Goal: Task Accomplishment & Management: Manage account settings

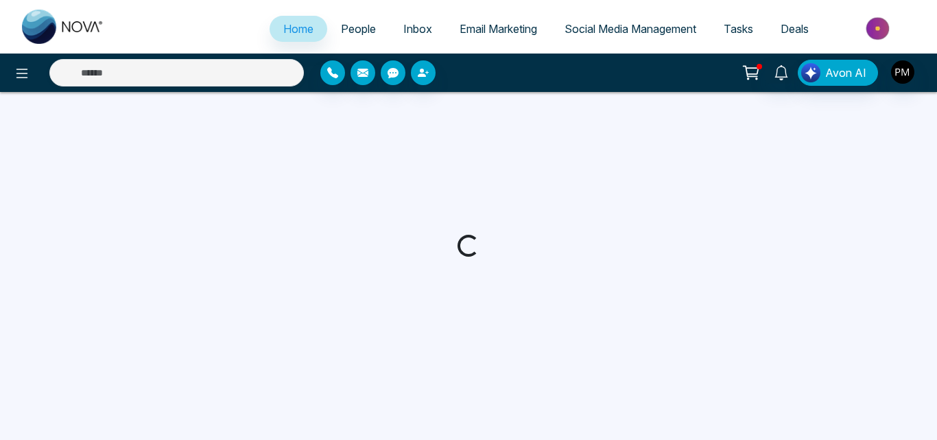
select select "*"
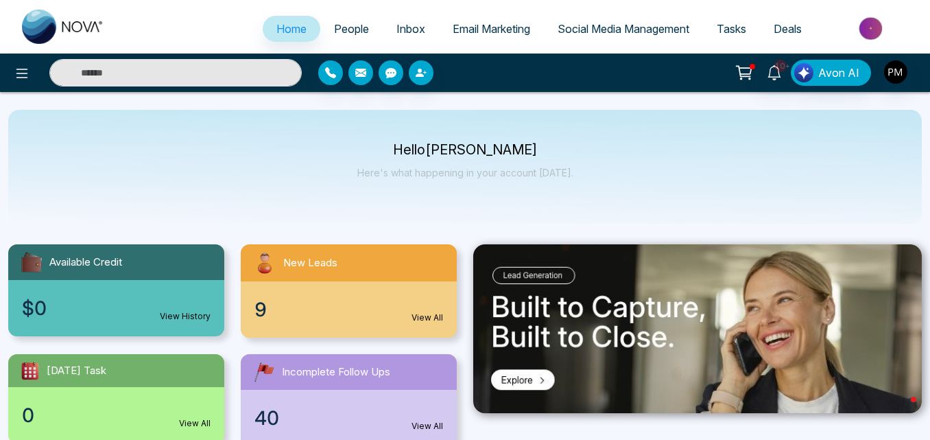
click at [573, 31] on span "Social Media Management" at bounding box center [624, 29] width 132 height 14
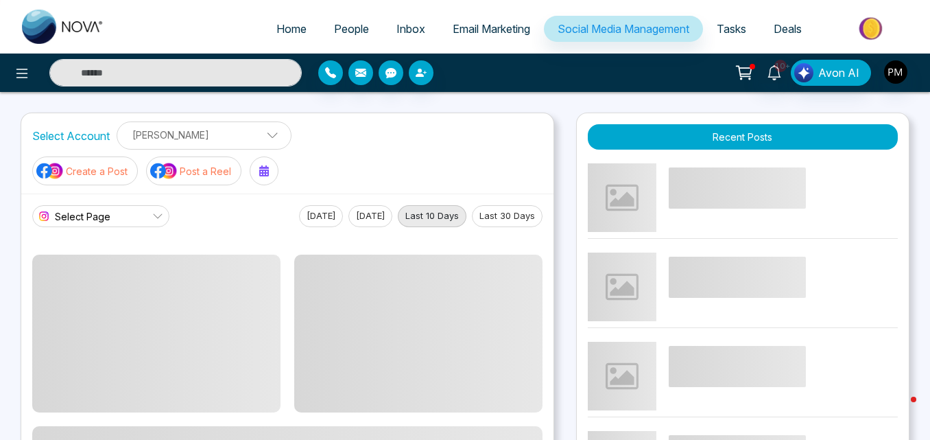
click at [361, 32] on link "People" at bounding box center [351, 29] width 62 height 26
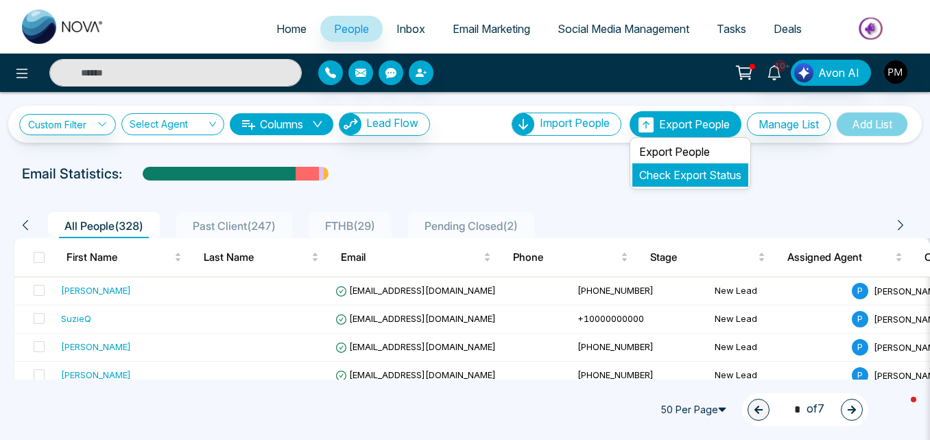
click at [662, 173] on link "Check Export Status" at bounding box center [690, 175] width 102 height 14
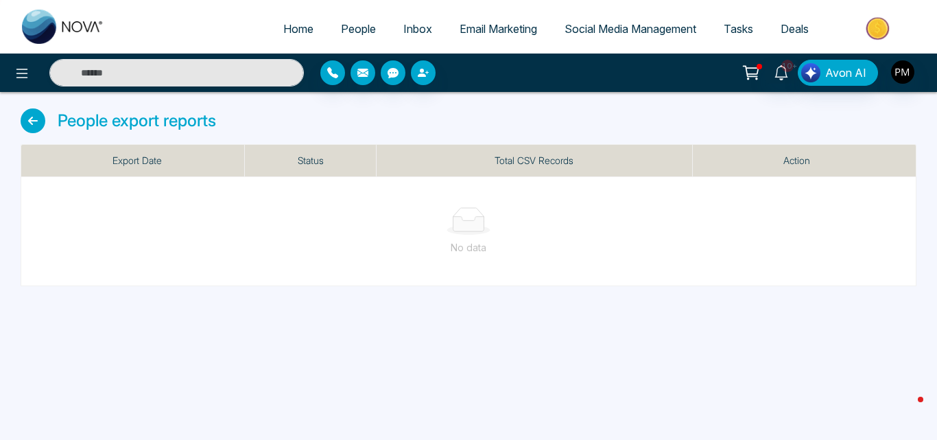
click at [91, 119] on h4 "People export reports" at bounding box center [137, 121] width 158 height 20
click at [19, 119] on div "People export reports Export Date Status Total CSV Records Action No data" at bounding box center [468, 189] width 937 height 194
click at [44, 123] on icon at bounding box center [33, 120] width 25 height 25
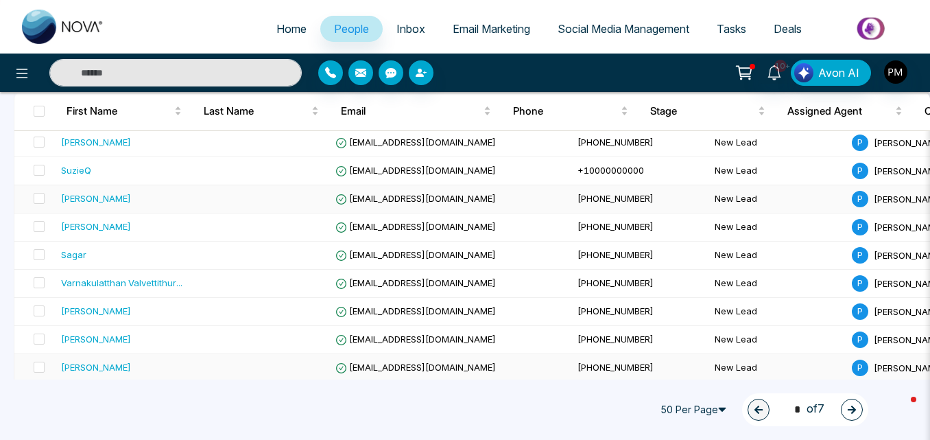
scroll to position [115, 0]
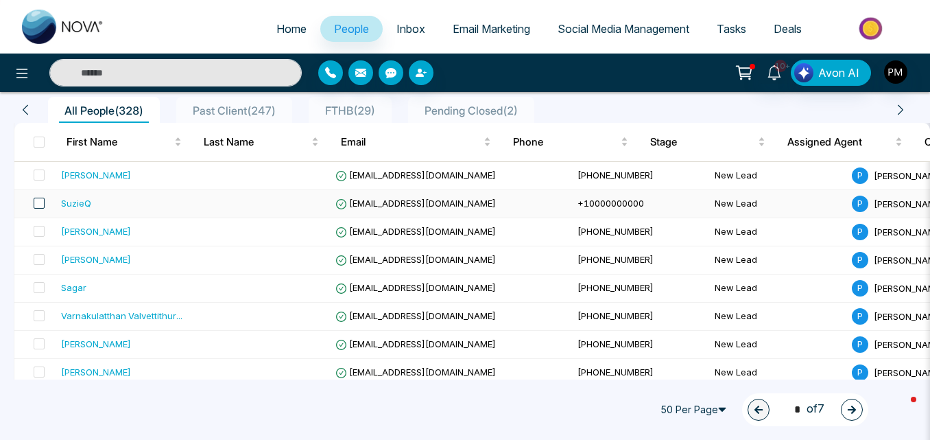
click at [43, 202] on span at bounding box center [39, 203] width 11 height 11
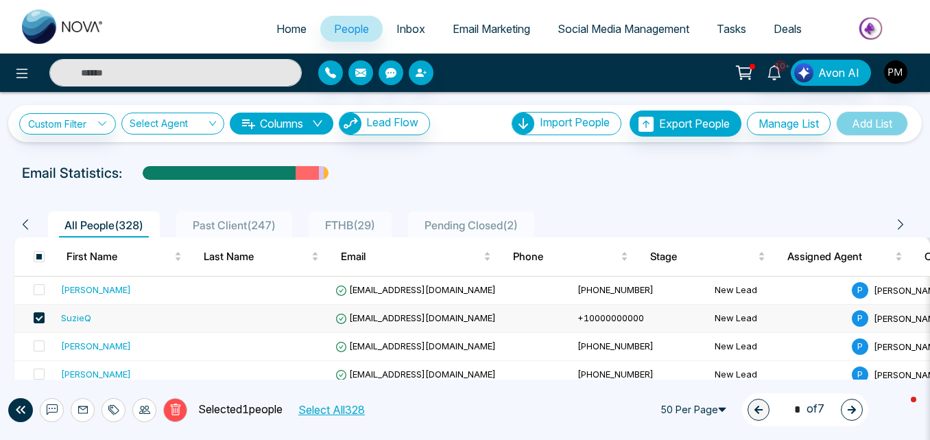
scroll to position [0, 0]
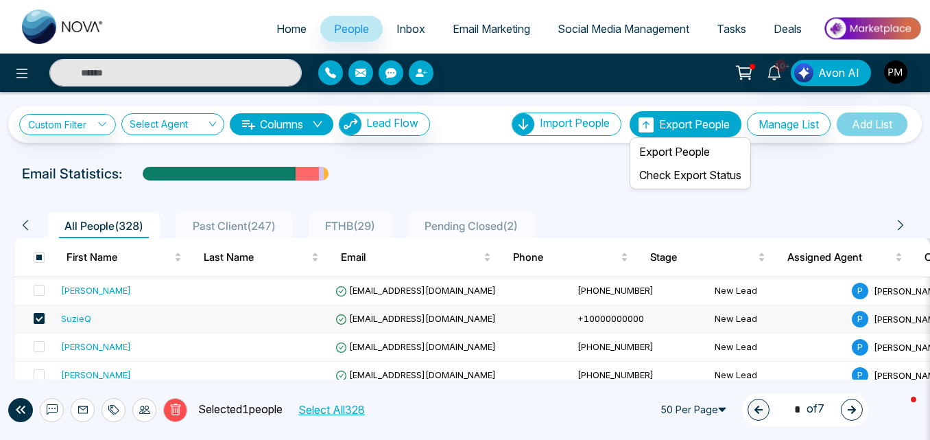
click at [681, 126] on span "Export People" at bounding box center [694, 124] width 71 height 14
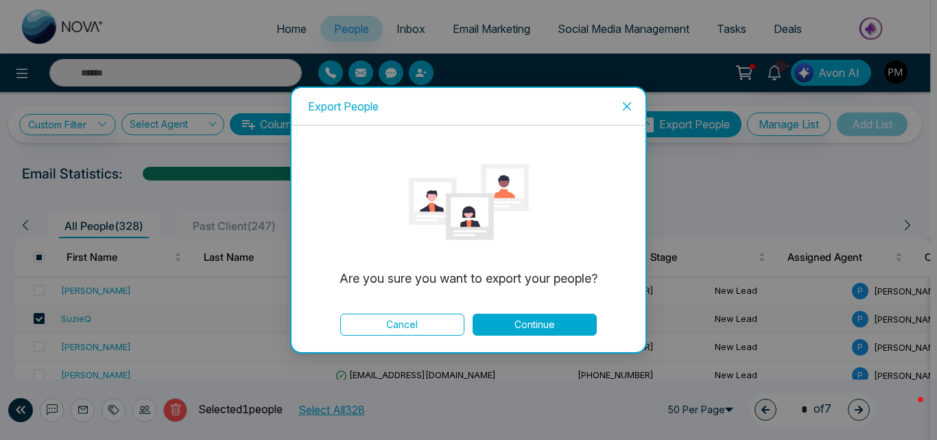
click at [531, 319] on button "Continue" at bounding box center [535, 324] width 124 height 22
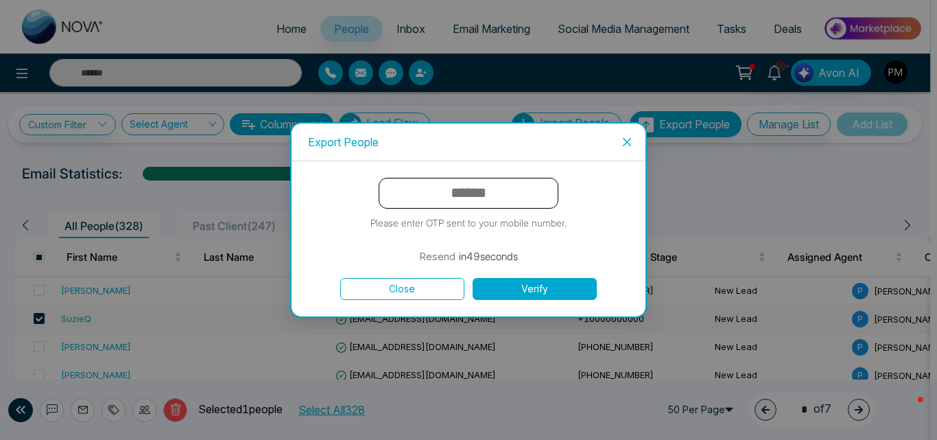
click at [433, 277] on form "Please enter OTP sent to your mobile number. Resend in 49 seconds Close Verify" at bounding box center [468, 239] width 321 height 122
click at [432, 288] on button "Close" at bounding box center [402, 289] width 124 height 22
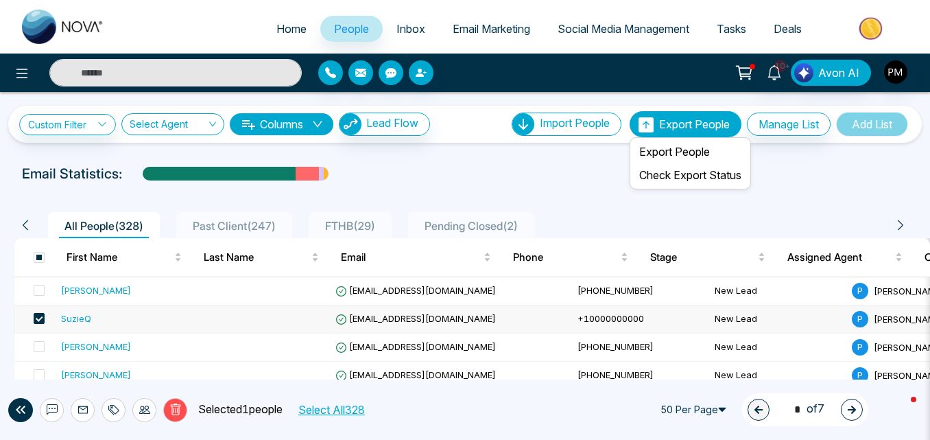
click at [688, 126] on span "Export People" at bounding box center [694, 124] width 71 height 14
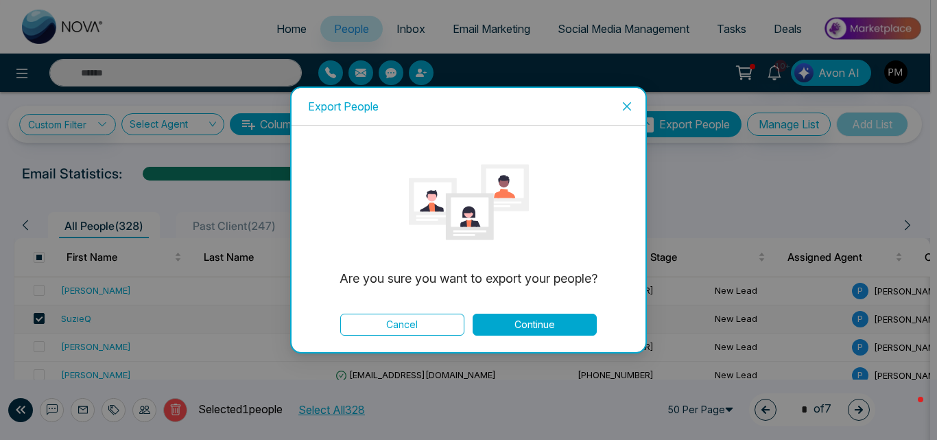
click at [630, 104] on icon "close" at bounding box center [626, 106] width 11 height 11
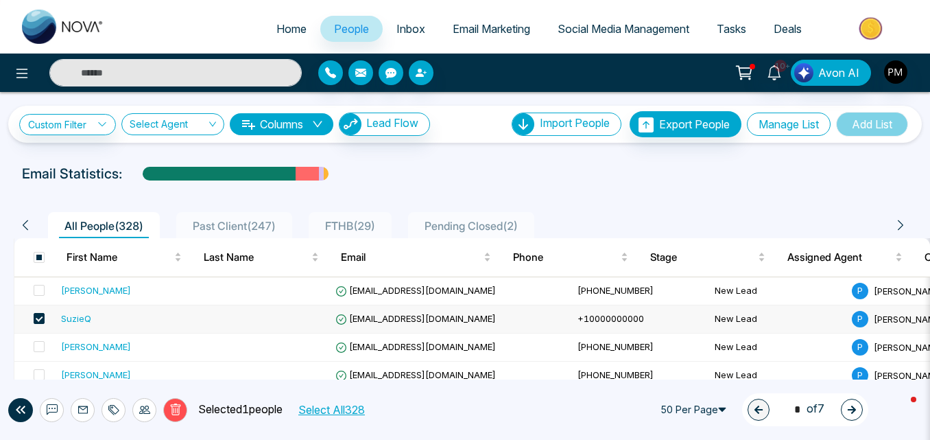
click at [775, 130] on button "Manage List" at bounding box center [789, 123] width 84 height 23
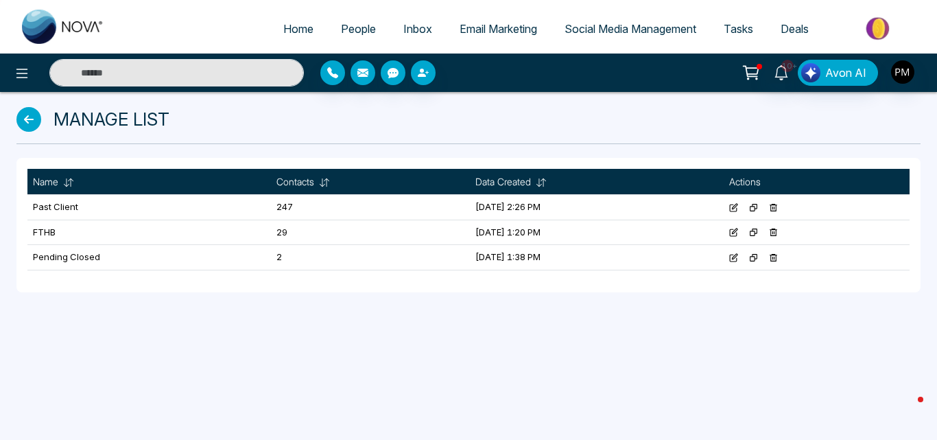
click at [29, 120] on icon at bounding box center [28, 119] width 25 height 25
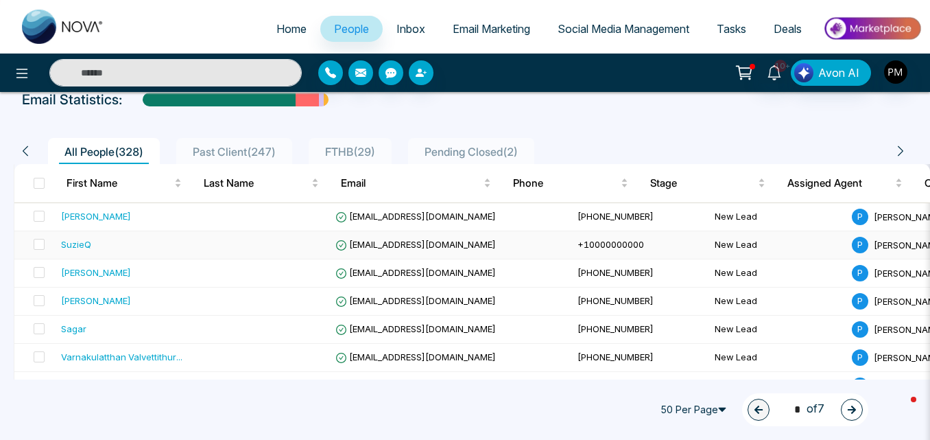
scroll to position [97, 0]
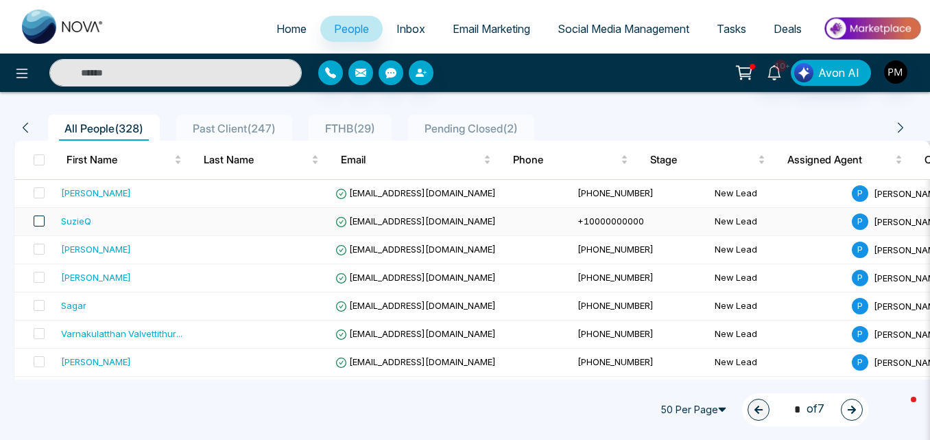
click at [37, 224] on span at bounding box center [39, 220] width 11 height 11
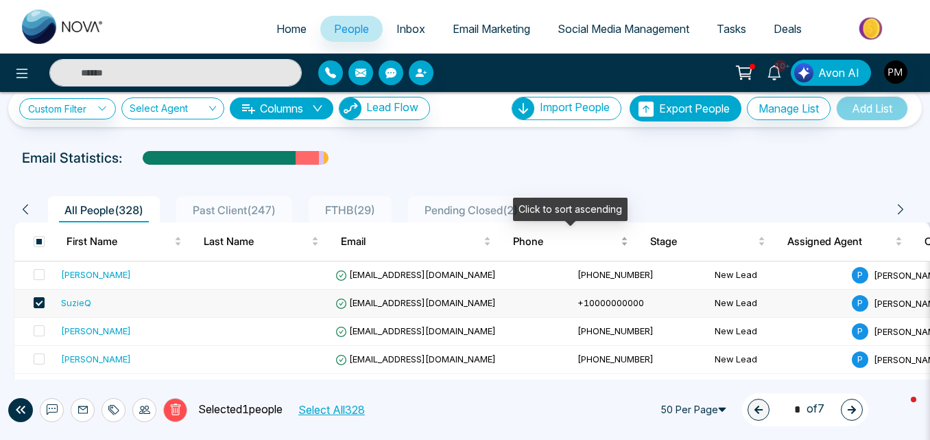
scroll to position [0, 0]
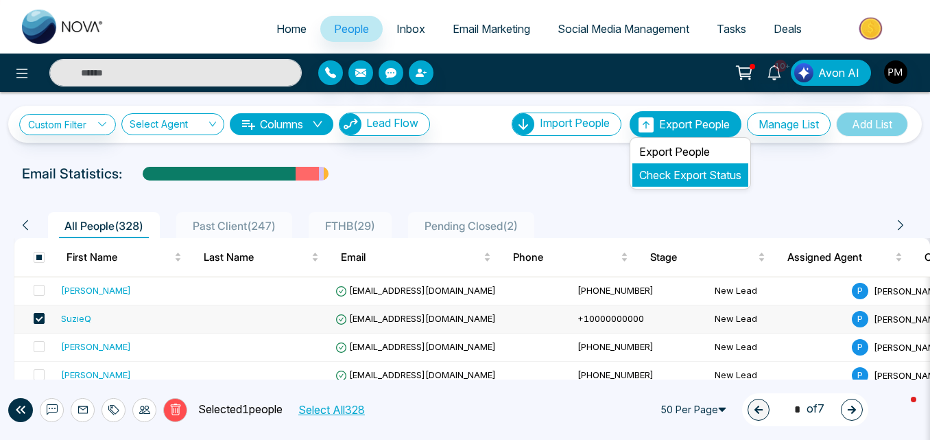
click at [672, 176] on link "Check Export Status" at bounding box center [690, 175] width 102 height 14
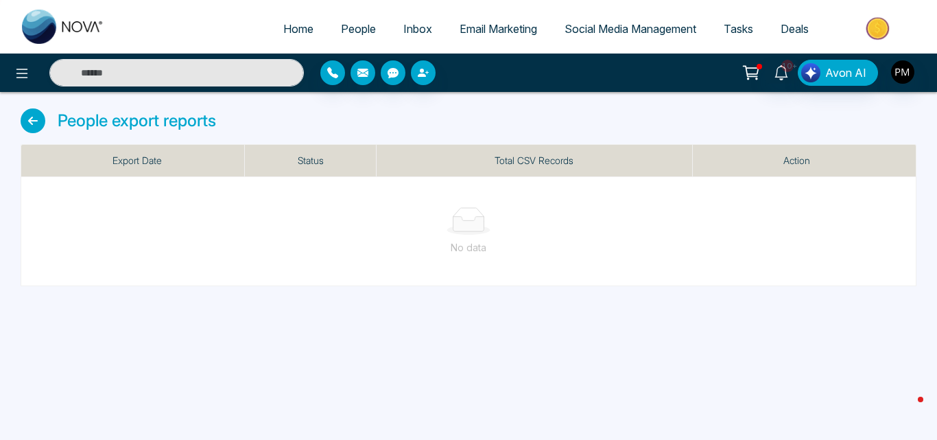
click at [36, 112] on icon at bounding box center [33, 120] width 25 height 25
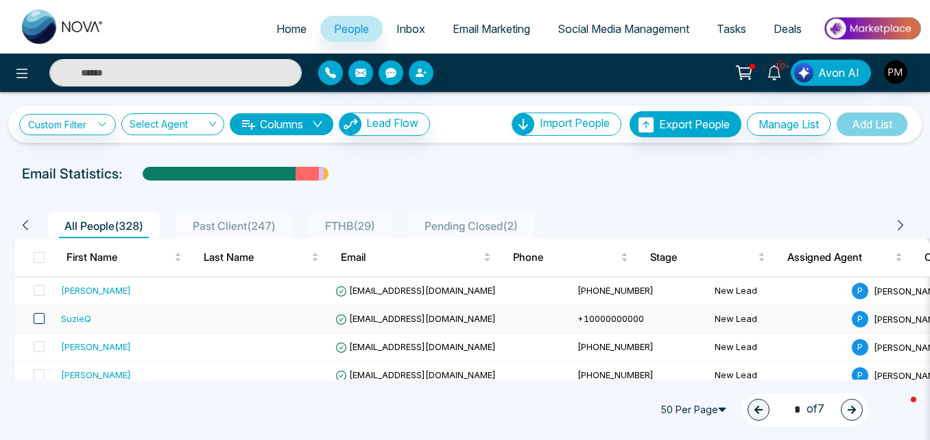
click at [37, 318] on span at bounding box center [39, 318] width 11 height 11
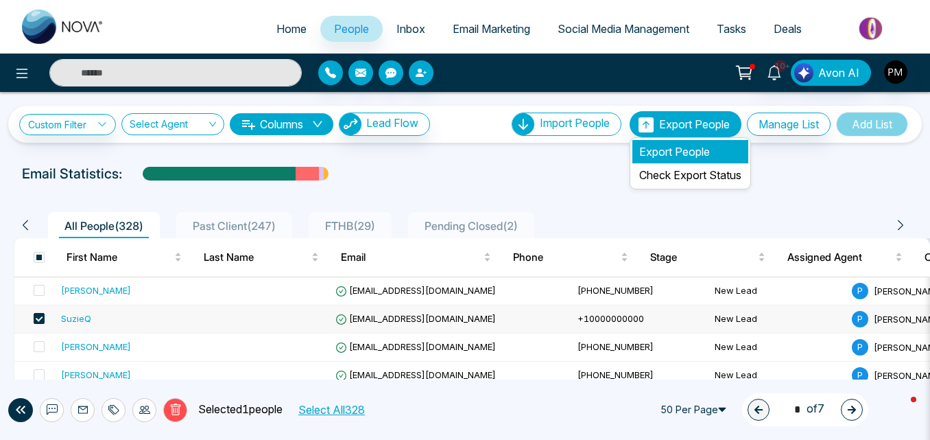
click at [671, 146] on li "Export People" at bounding box center [690, 151] width 116 height 23
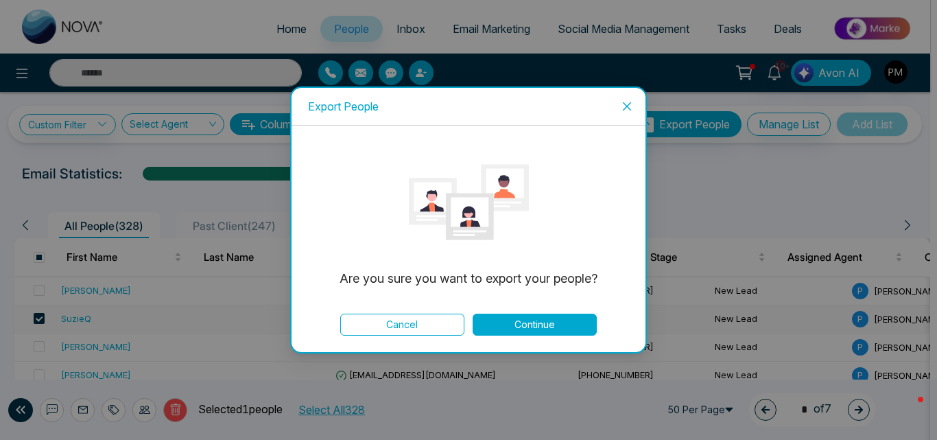
click at [521, 321] on button "Continue" at bounding box center [535, 324] width 124 height 22
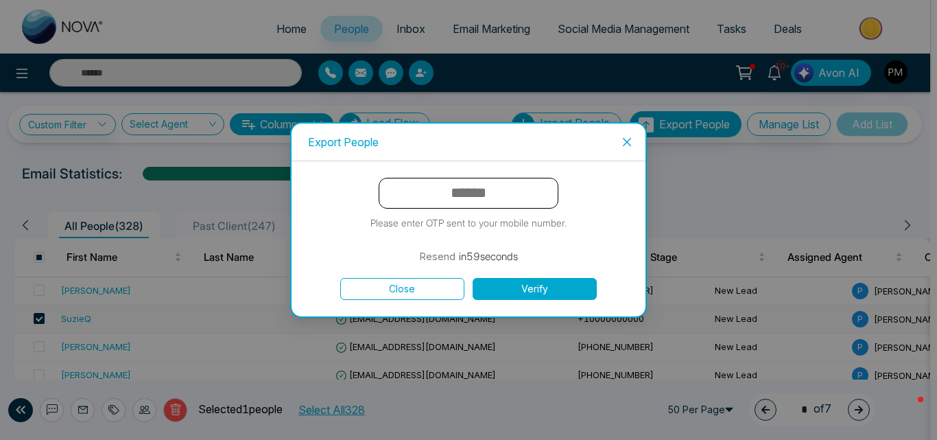
click at [475, 199] on input "text" at bounding box center [469, 193] width 180 height 31
click at [462, 255] on button "Resend" at bounding box center [469, 256] width 36 height 16
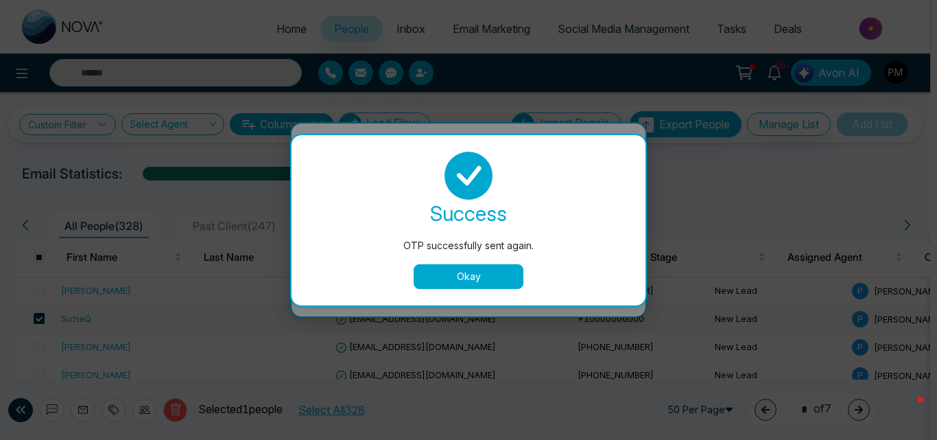
click at [454, 270] on button "Okay" at bounding box center [469, 276] width 110 height 25
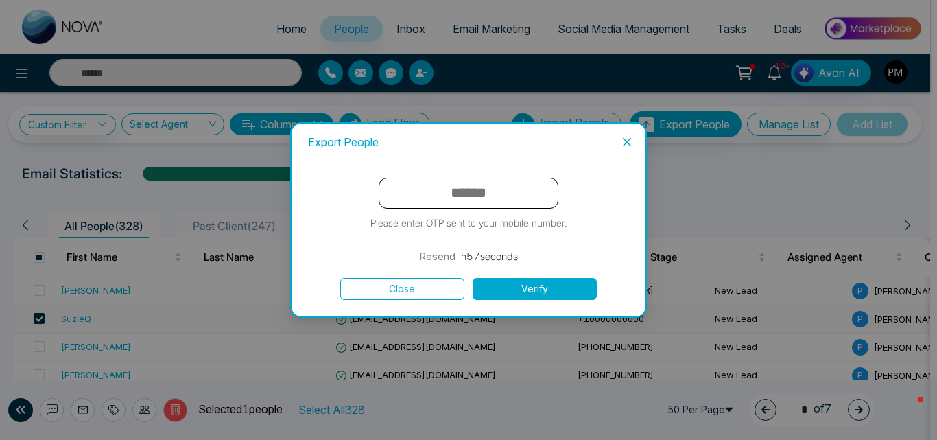
click at [425, 194] on input "text" at bounding box center [469, 193] width 180 height 31
type input "******"
click at [473, 278] on button "Verify" at bounding box center [535, 289] width 124 height 22
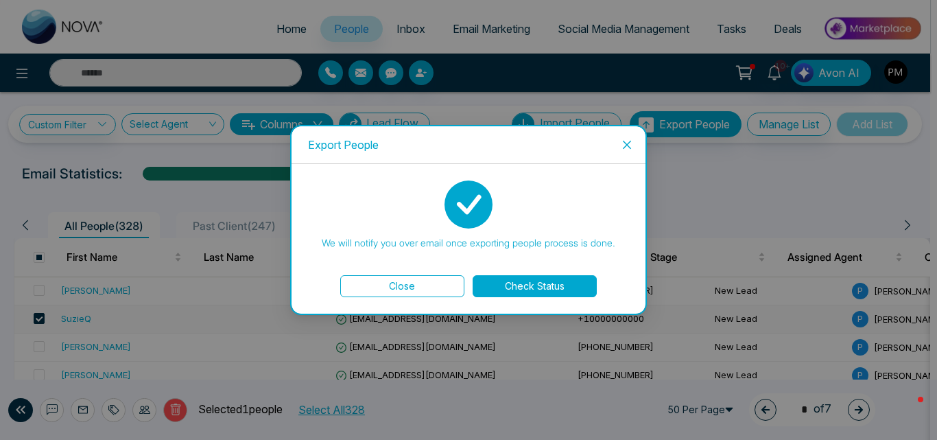
click at [501, 283] on button "Check Status" at bounding box center [535, 286] width 124 height 22
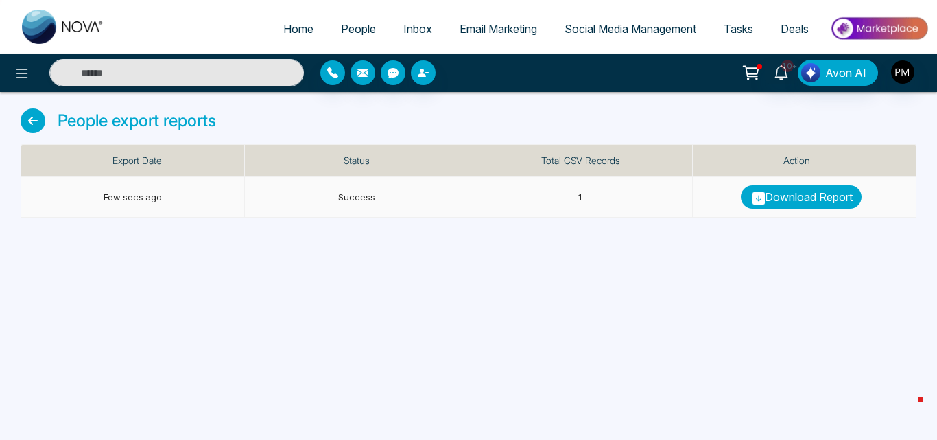
click at [770, 193] on link "Download Report" at bounding box center [801, 196] width 121 height 23
click at [582, 304] on div "Home People Inbox Email Marketing Social Media Management Tasks Deals 10+ Avon …" at bounding box center [468, 220] width 937 height 440
click at [23, 116] on icon at bounding box center [33, 120] width 25 height 25
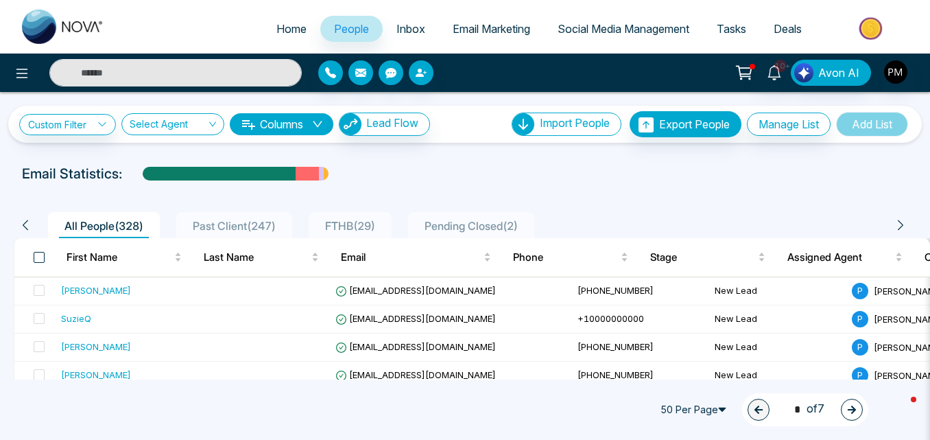
click at [40, 256] on span at bounding box center [39, 257] width 11 height 11
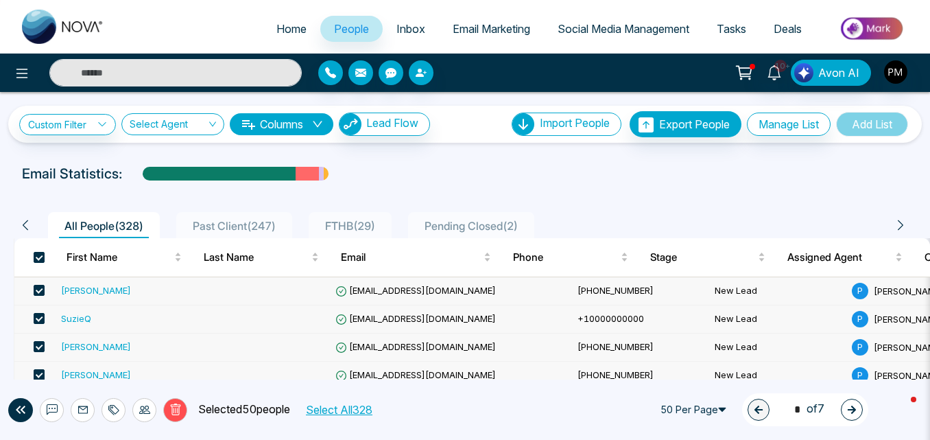
click at [337, 405] on button "Select All 328" at bounding box center [338, 410] width 76 height 18
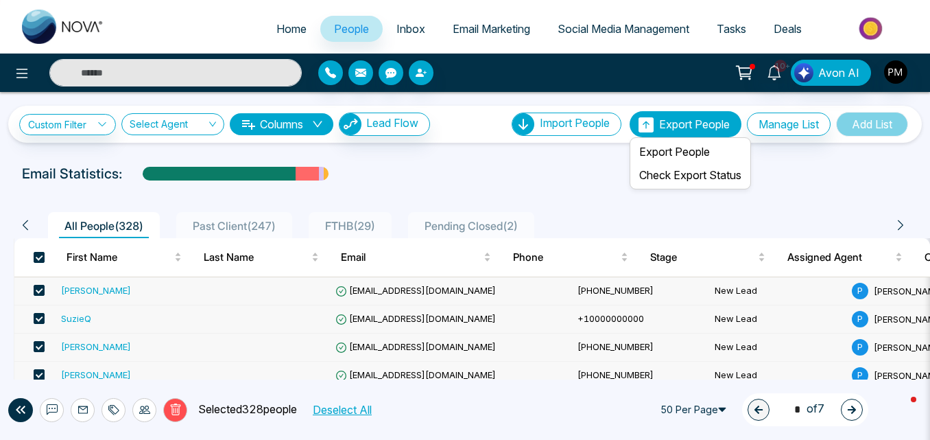
click at [689, 121] on span "Export People" at bounding box center [694, 124] width 71 height 14
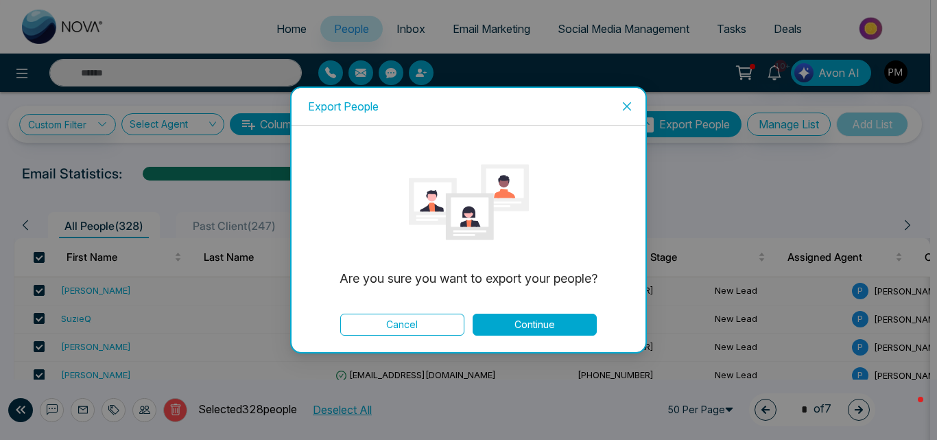
click at [521, 318] on button "Continue" at bounding box center [535, 324] width 124 height 22
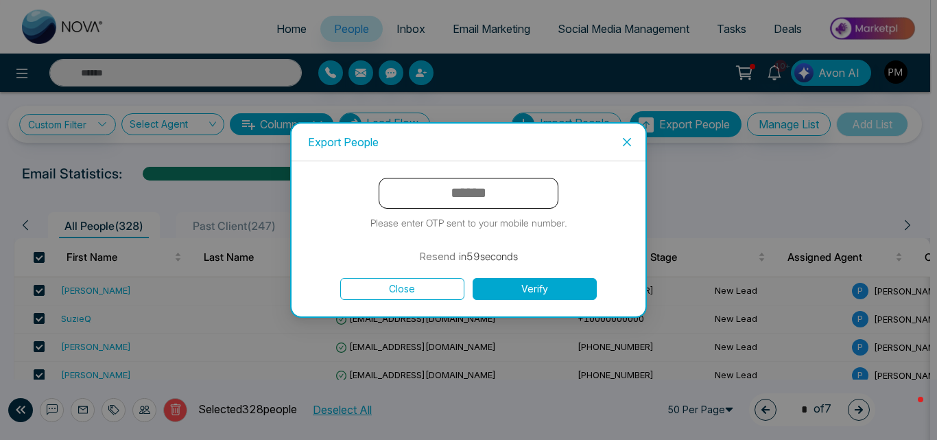
click at [462, 193] on input "text" at bounding box center [469, 193] width 180 height 31
type input "******"
click at [473, 278] on button "Verify" at bounding box center [535, 289] width 124 height 22
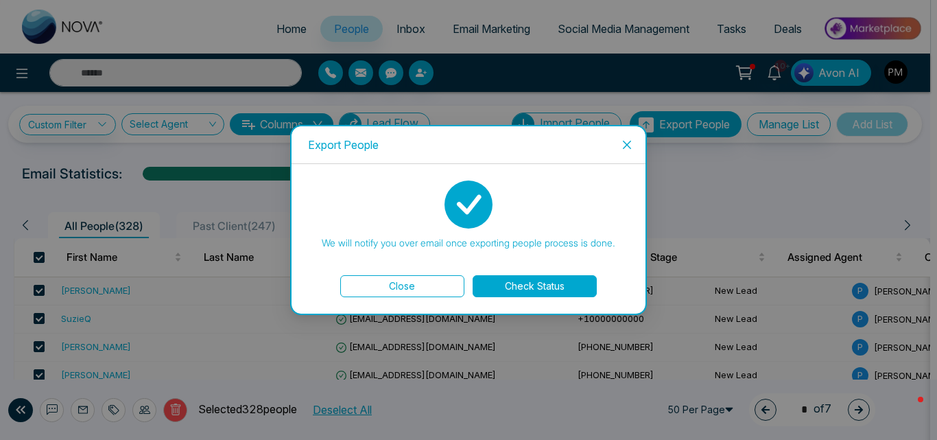
click at [506, 280] on button "Check Status" at bounding box center [535, 286] width 124 height 22
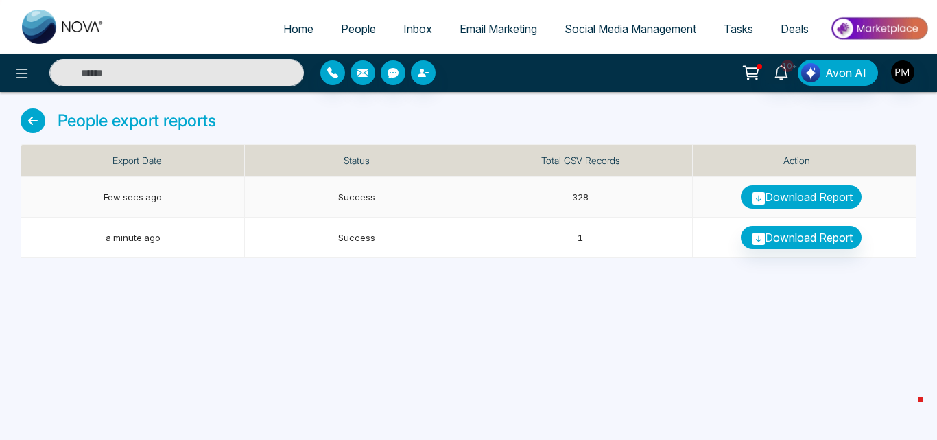
click at [767, 199] on link "Download Report" at bounding box center [801, 196] width 121 height 23
click at [618, 106] on div "People export reports Export Date Status Total CSV Records Action Few secs ago …" at bounding box center [468, 175] width 937 height 166
click at [555, 288] on div "Home People Inbox Email Marketing Social Media Management Tasks Deals 10+ Avon …" at bounding box center [468, 220] width 937 height 440
click at [488, 353] on div "Home People Inbox Email Marketing Social Media Management Tasks Deals 10+ Avon …" at bounding box center [468, 220] width 937 height 440
click at [283, 36] on link "Home" at bounding box center [299, 29] width 58 height 26
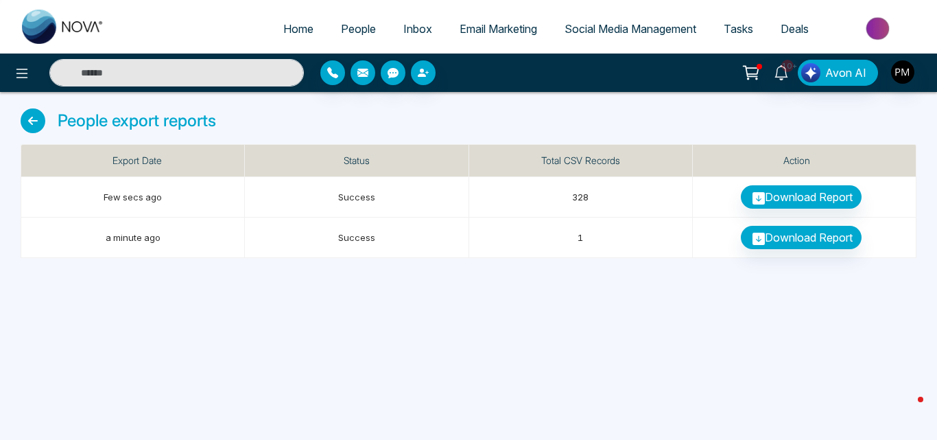
select select "*"
